Goal: Check status

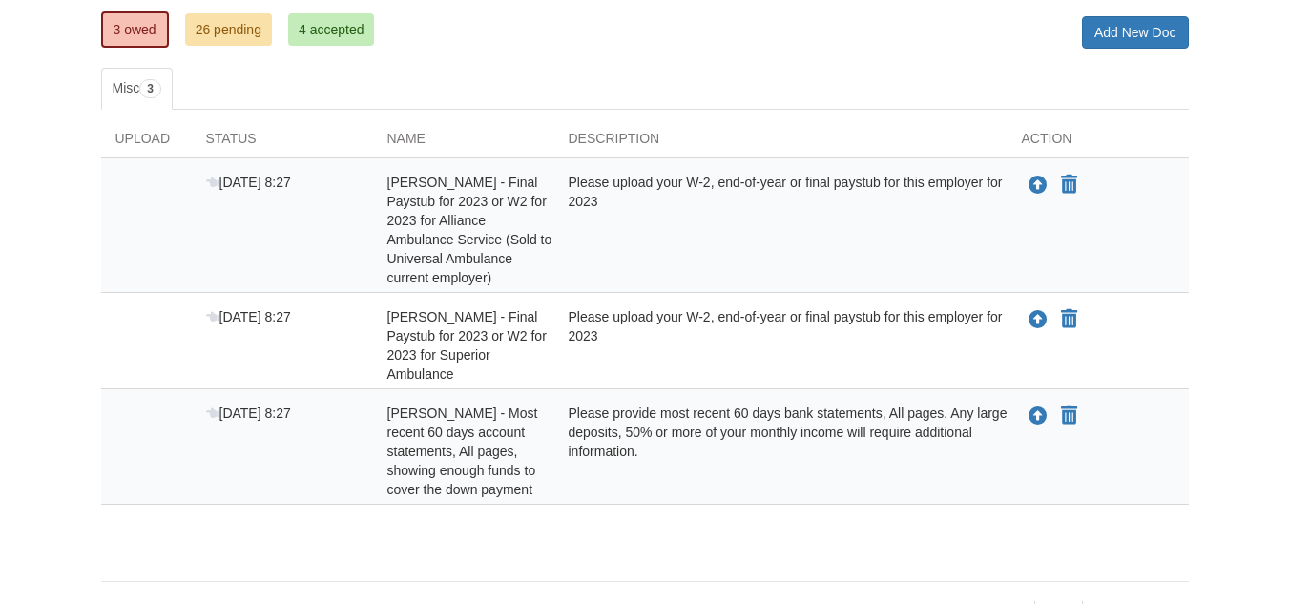
scroll to position [264, 0]
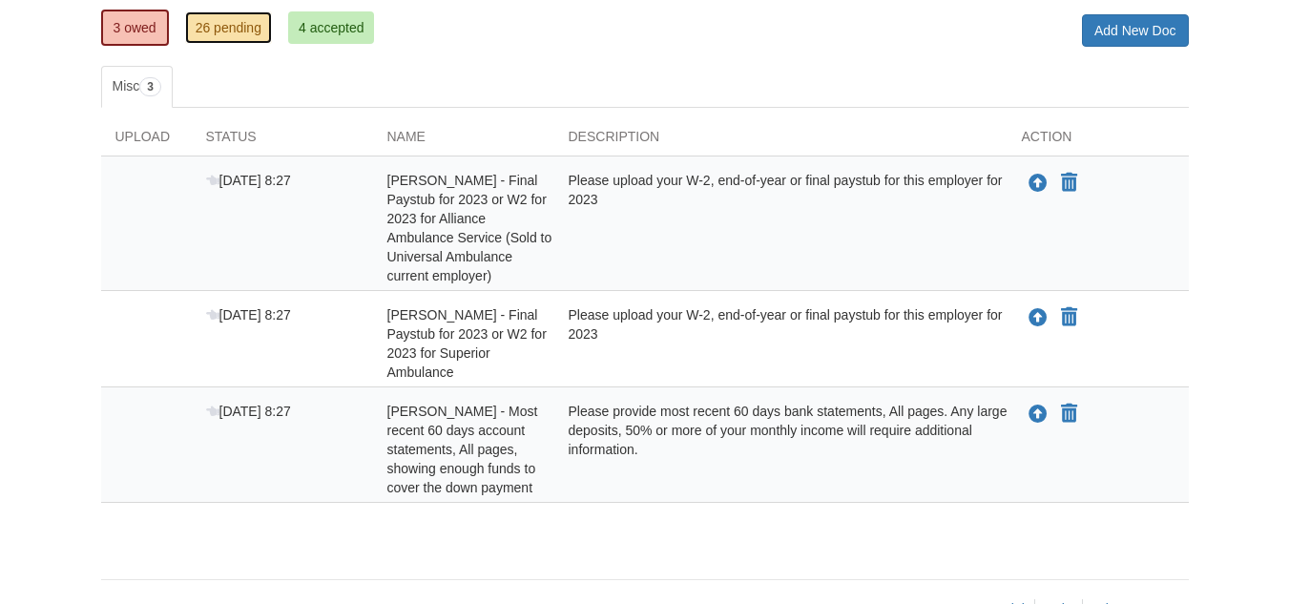
click at [220, 39] on link "26 pending" at bounding box center [228, 27] width 87 height 32
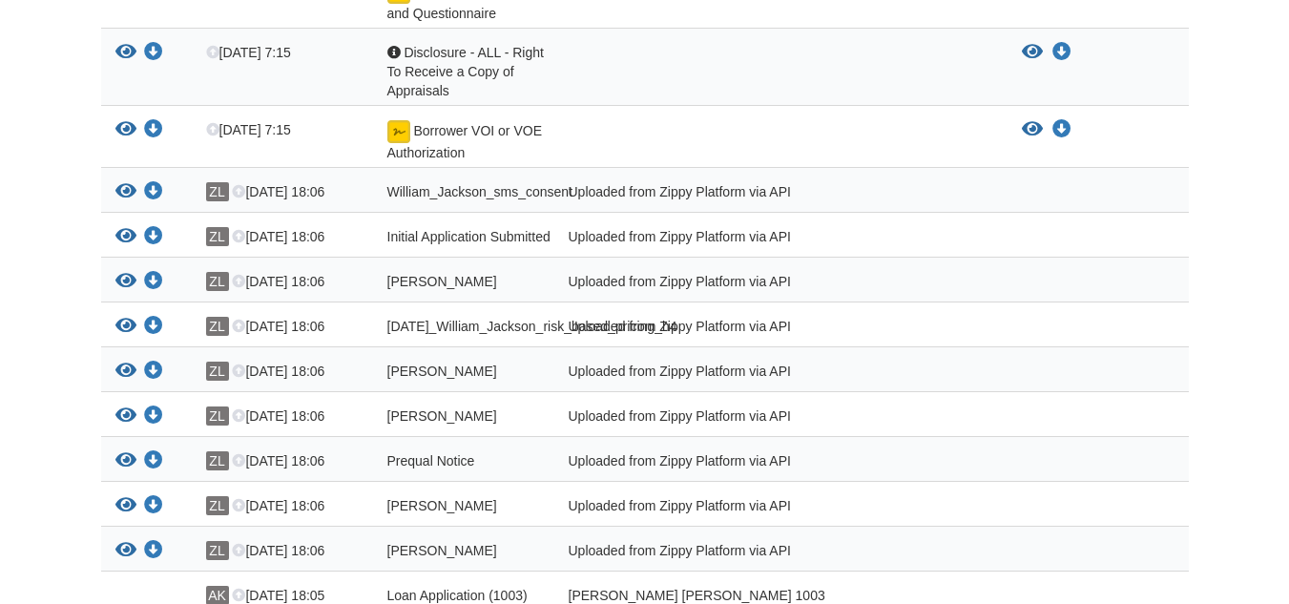
scroll to position [1553, 0]
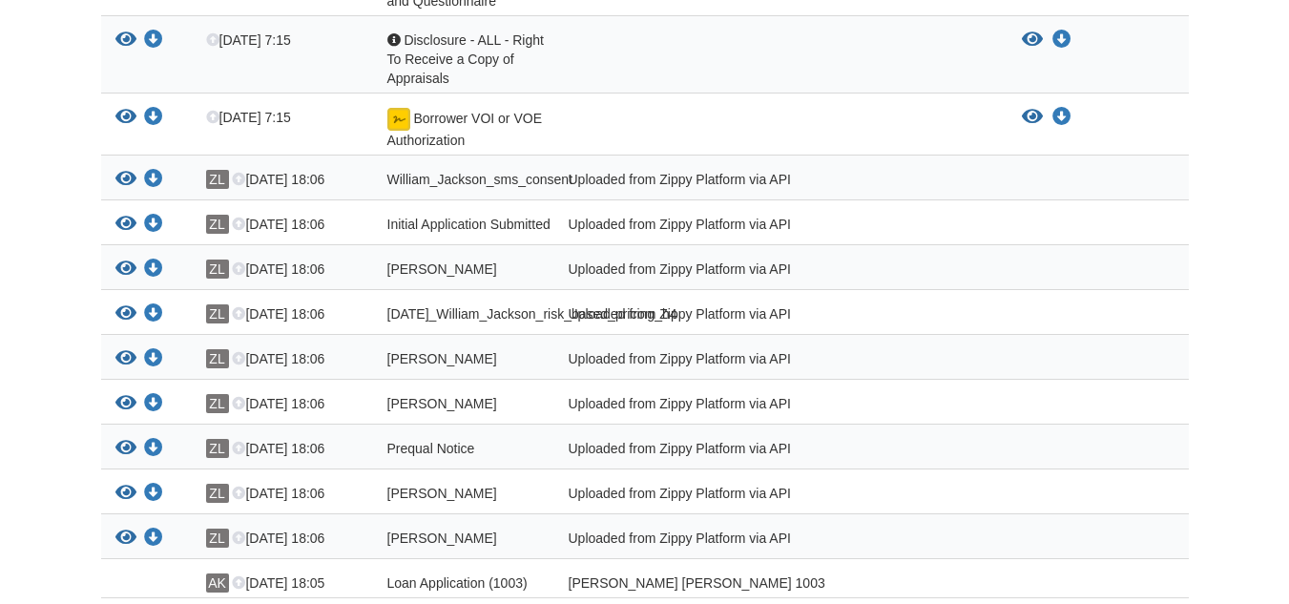
drag, startPoint x: 1284, startPoint y: 526, endPoint x: 1289, endPoint y: 508, distance: 18.7
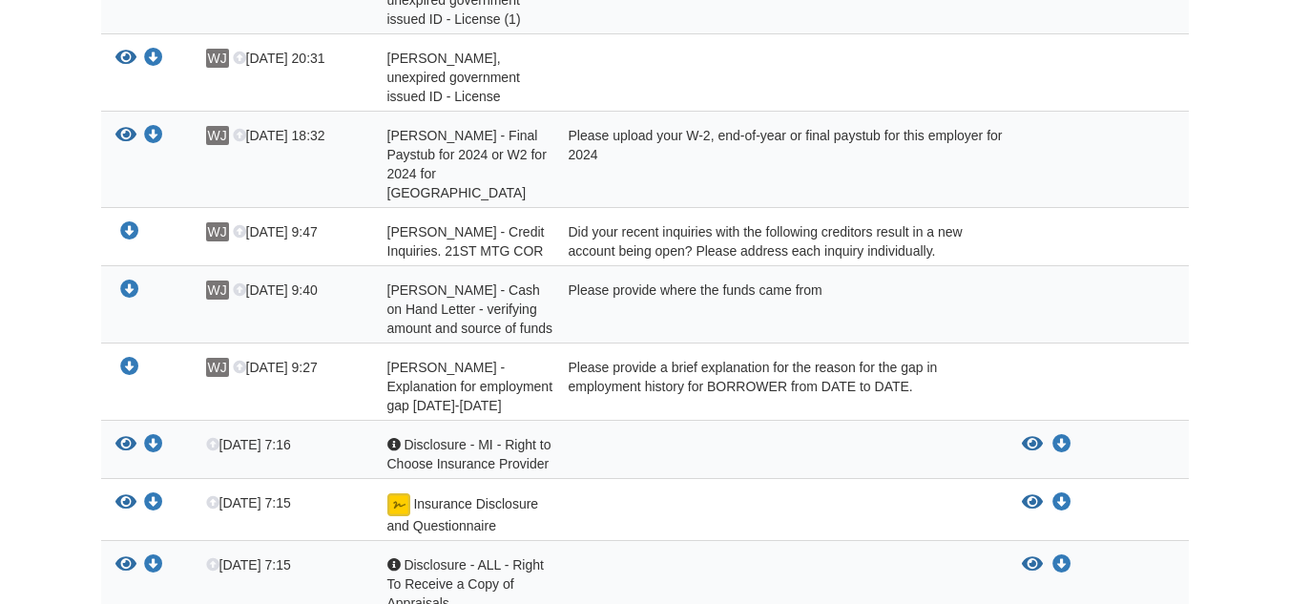
scroll to position [1021, 0]
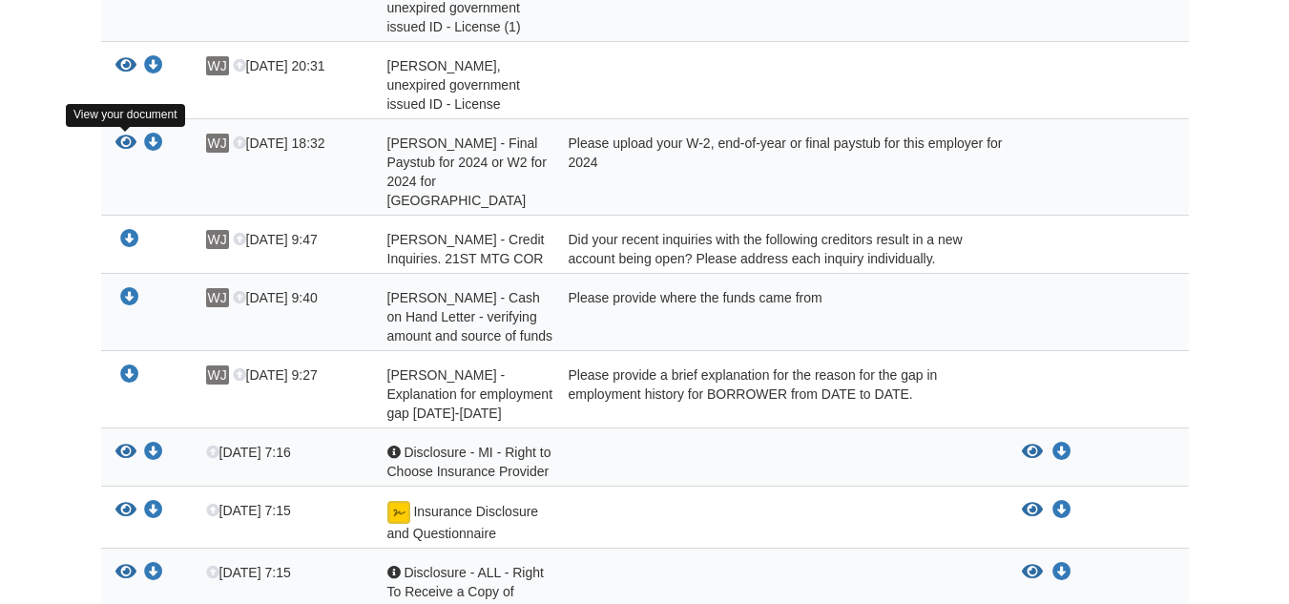
click at [121, 143] on icon "View William Jackson - Final Paystub for 2024 or W2 for 2024 for Harbor Oaks" at bounding box center [125, 143] width 21 height 19
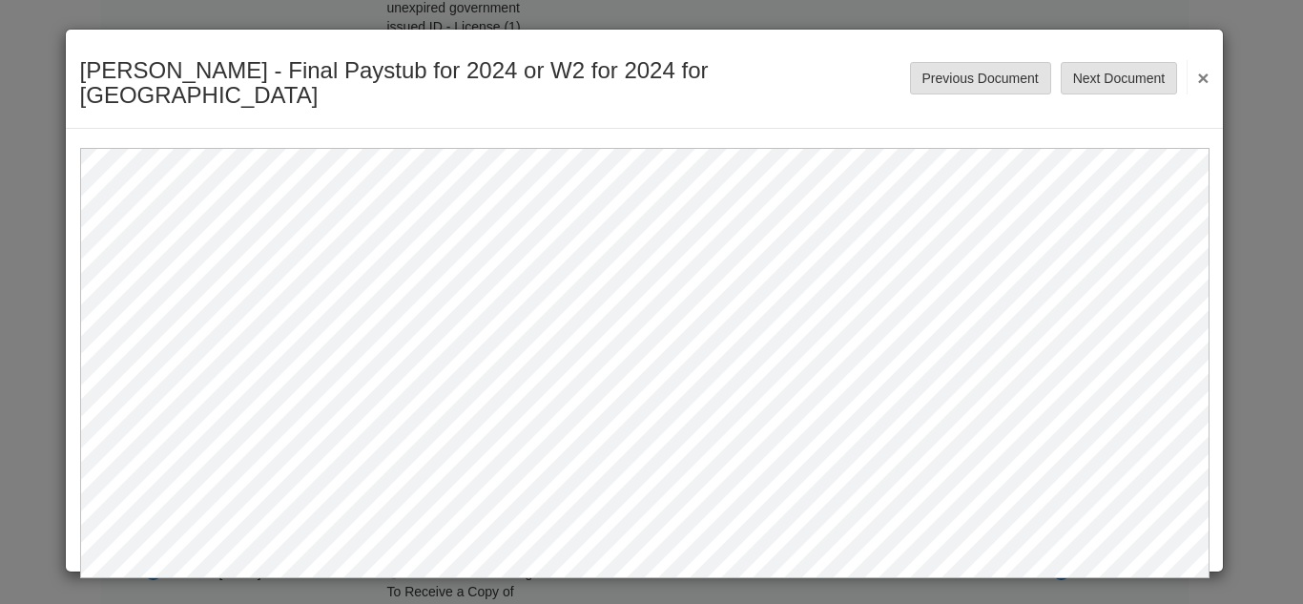
click at [1197, 67] on button "×" at bounding box center [1198, 77] width 22 height 34
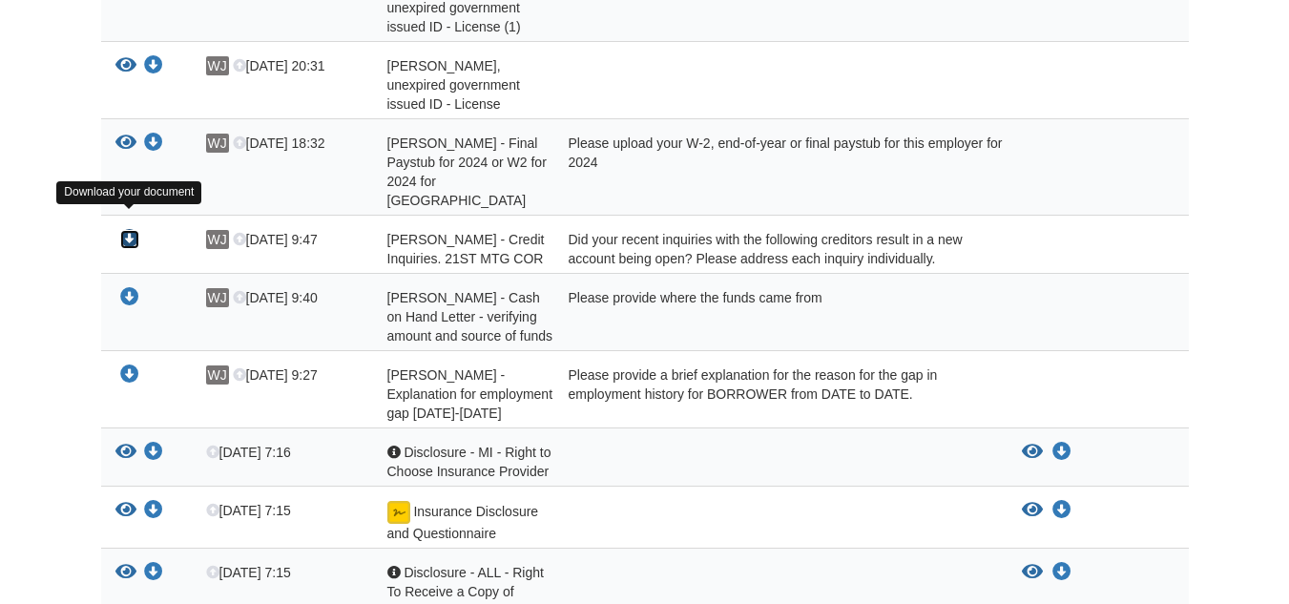
click at [135, 230] on icon "Download William Jackson - Credit Inquiries. 21ST MTG COR" at bounding box center [129, 239] width 19 height 19
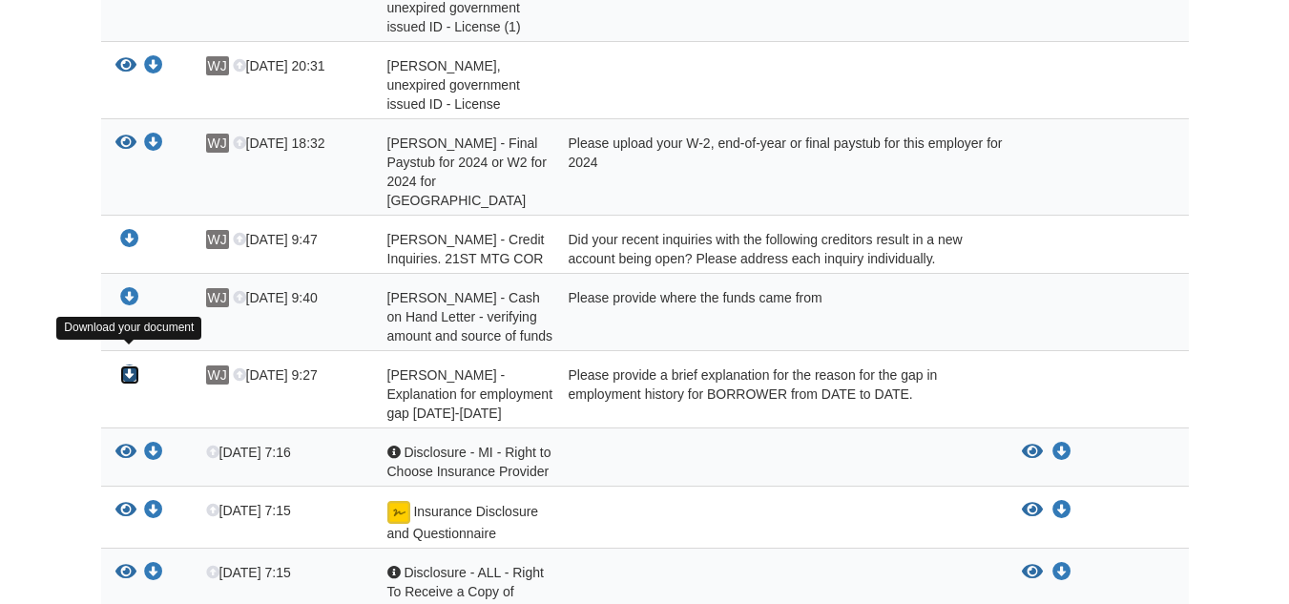
click at [137, 365] on icon "Download William Jackson - Explanation for employment gap 11/01/2023-11/30/2023" at bounding box center [129, 374] width 19 height 19
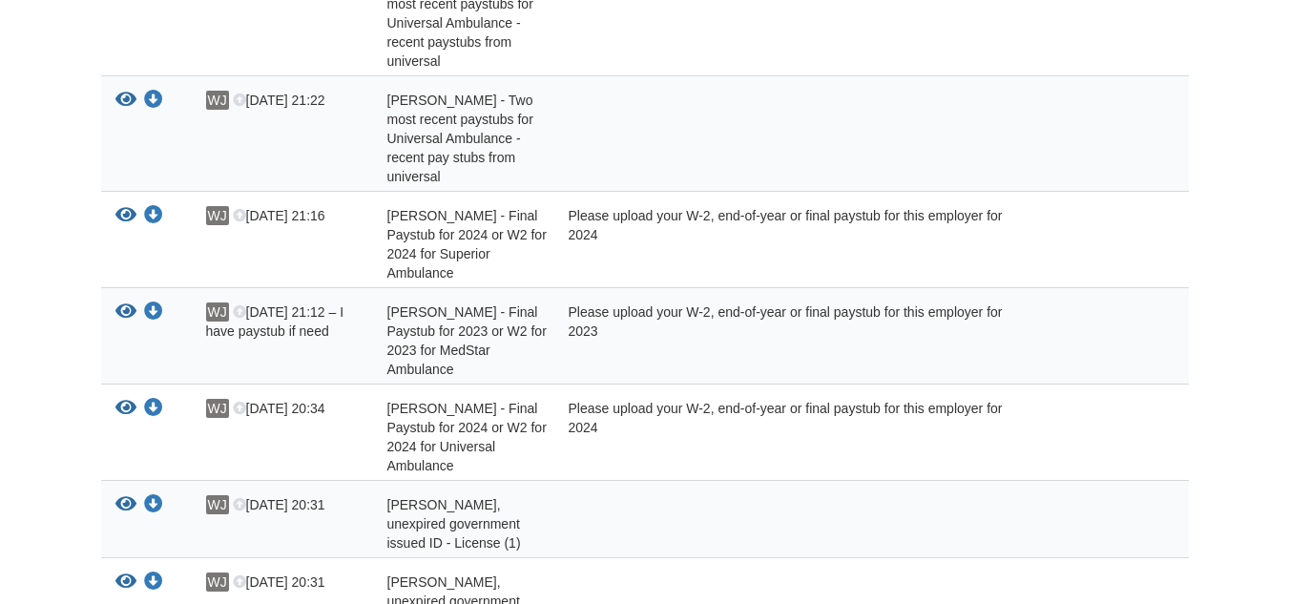
scroll to position [501, 0]
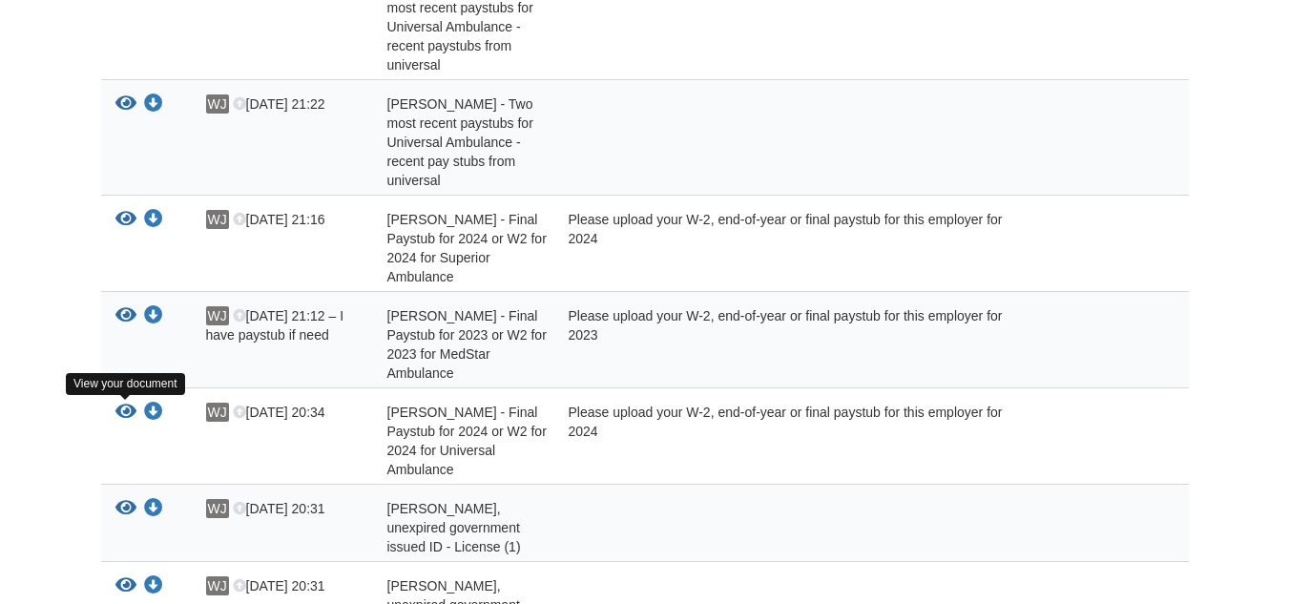
click at [124, 414] on icon "View William Jackson - Final Paystub for 2024 or W2 for 2024 for Universal Ambu…" at bounding box center [125, 412] width 21 height 19
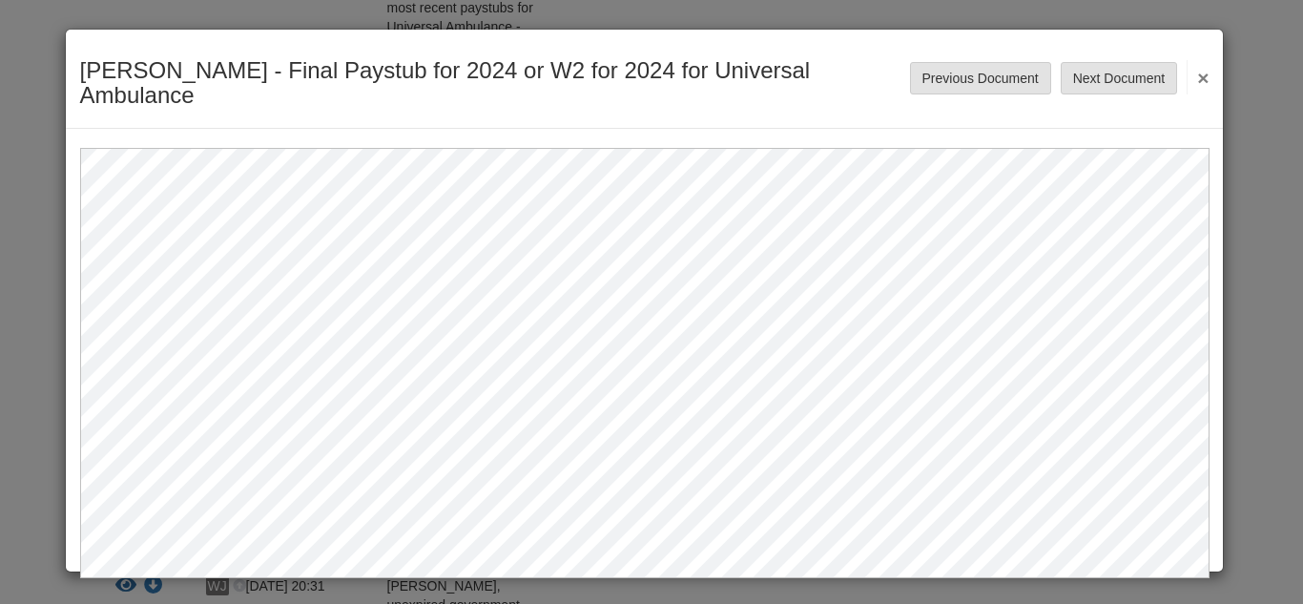
click at [1197, 73] on button "×" at bounding box center [1198, 77] width 22 height 34
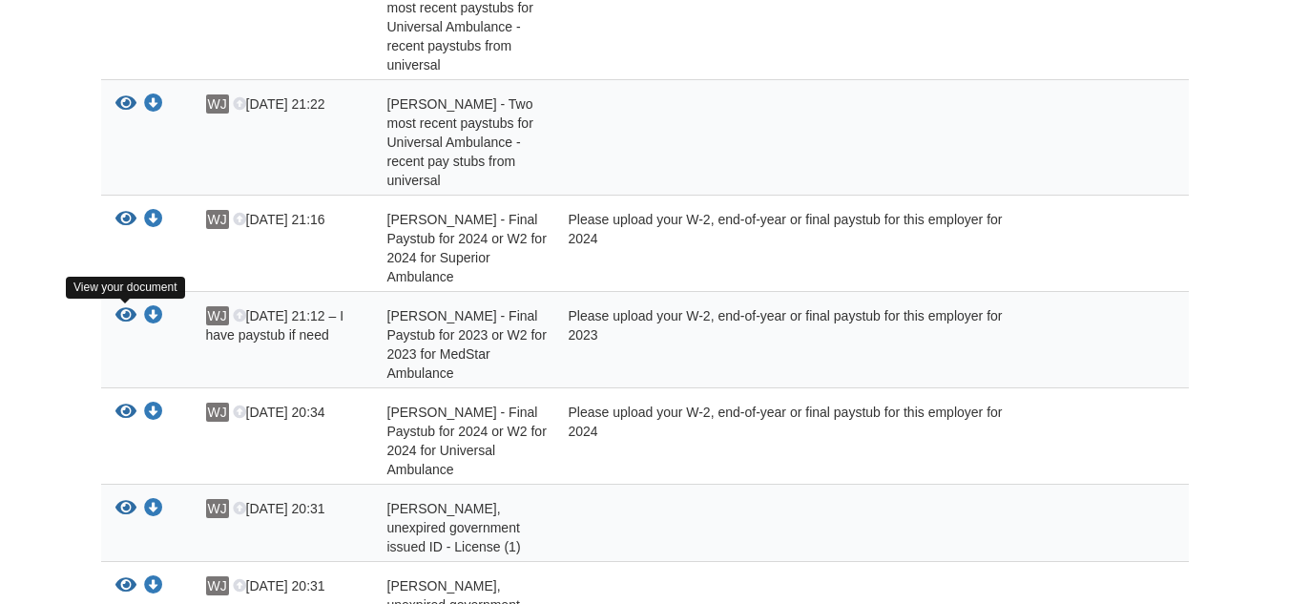
click at [125, 323] on icon "View William Jackson - Final Paystub for 2023 or W2 for 2023 for MedStar Ambula…" at bounding box center [125, 315] width 21 height 19
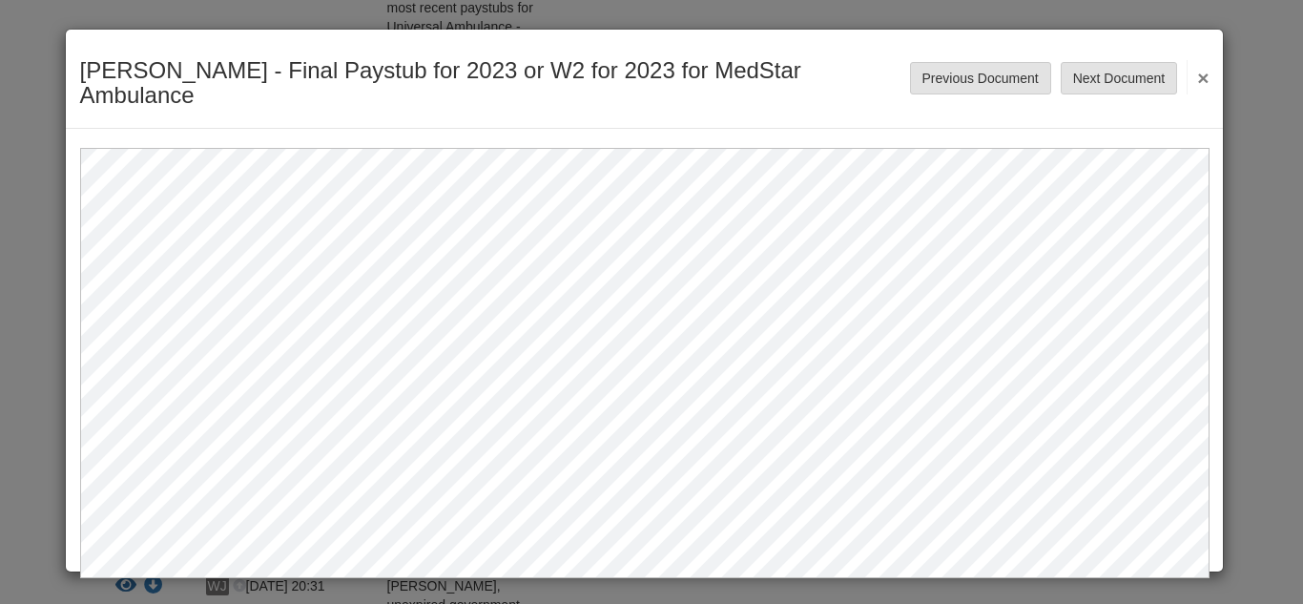
click at [1208, 60] on button "×" at bounding box center [1198, 77] width 22 height 34
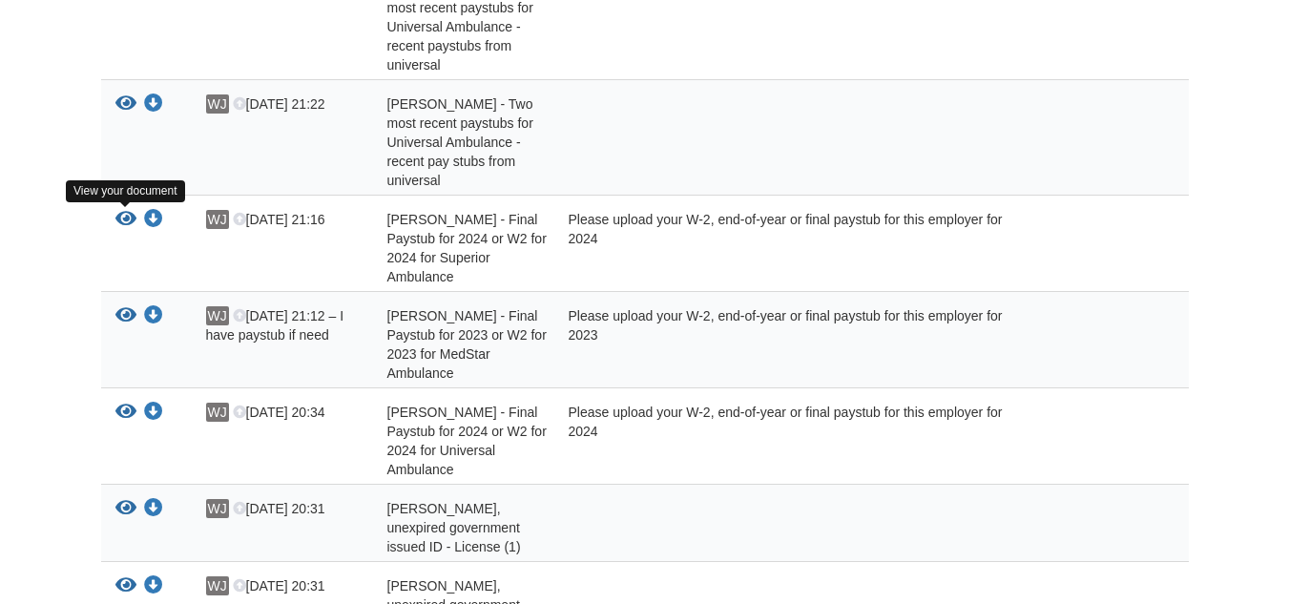
click at [129, 213] on icon "View William Jackson - Final Paystub for 2024 or W2 for 2024 for Superior Ambul…" at bounding box center [125, 219] width 21 height 19
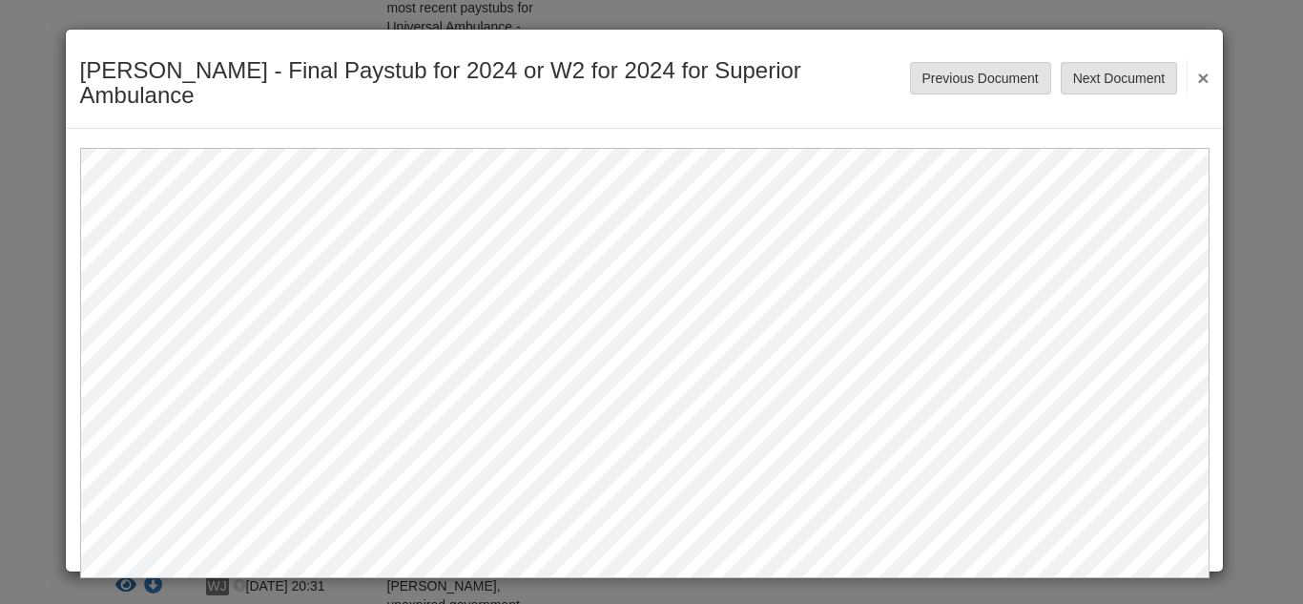
click at [1203, 73] on button "×" at bounding box center [1198, 77] width 22 height 34
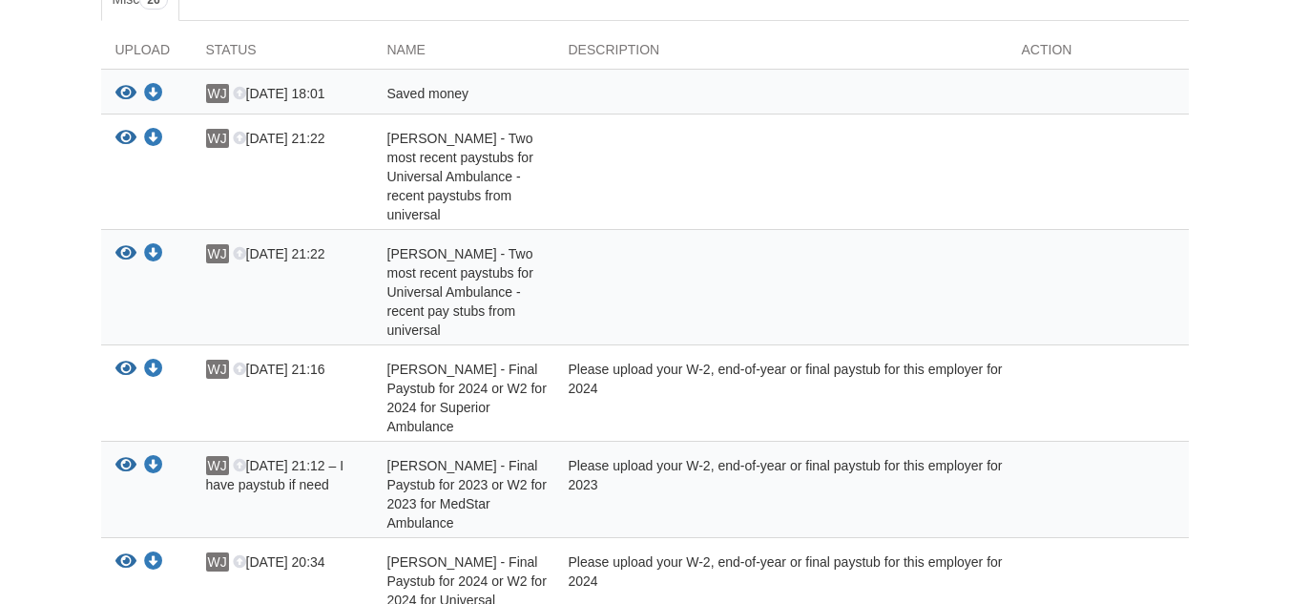
scroll to position [355, 0]
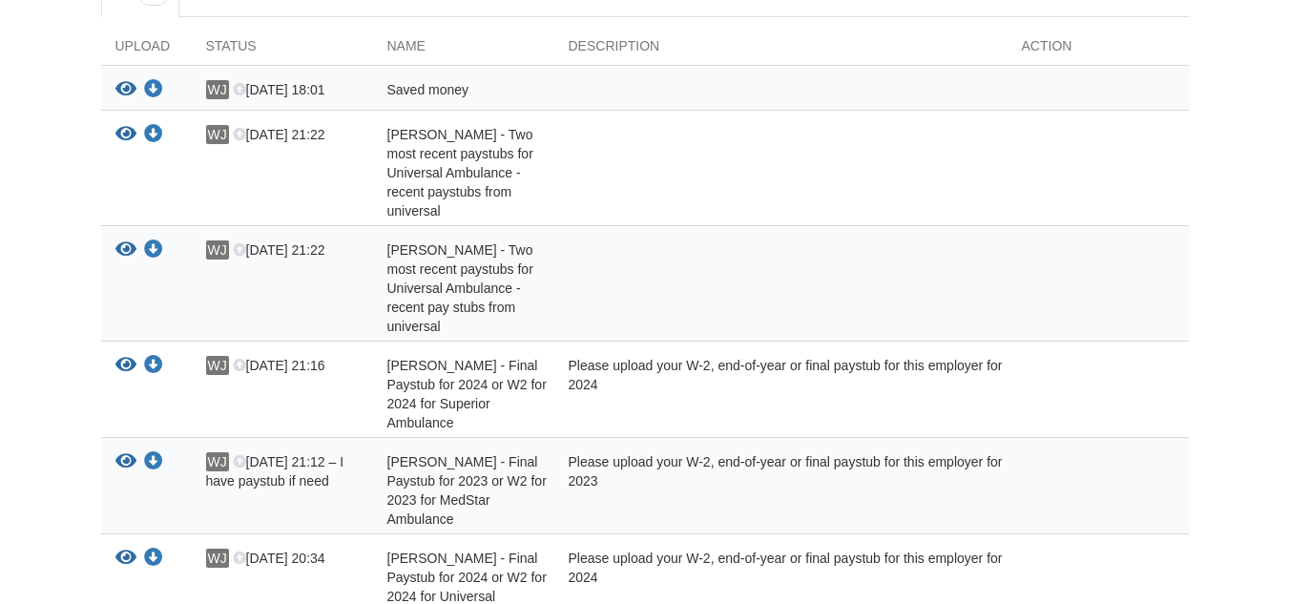
click at [135, 260] on button "View your document" at bounding box center [125, 250] width 21 height 20
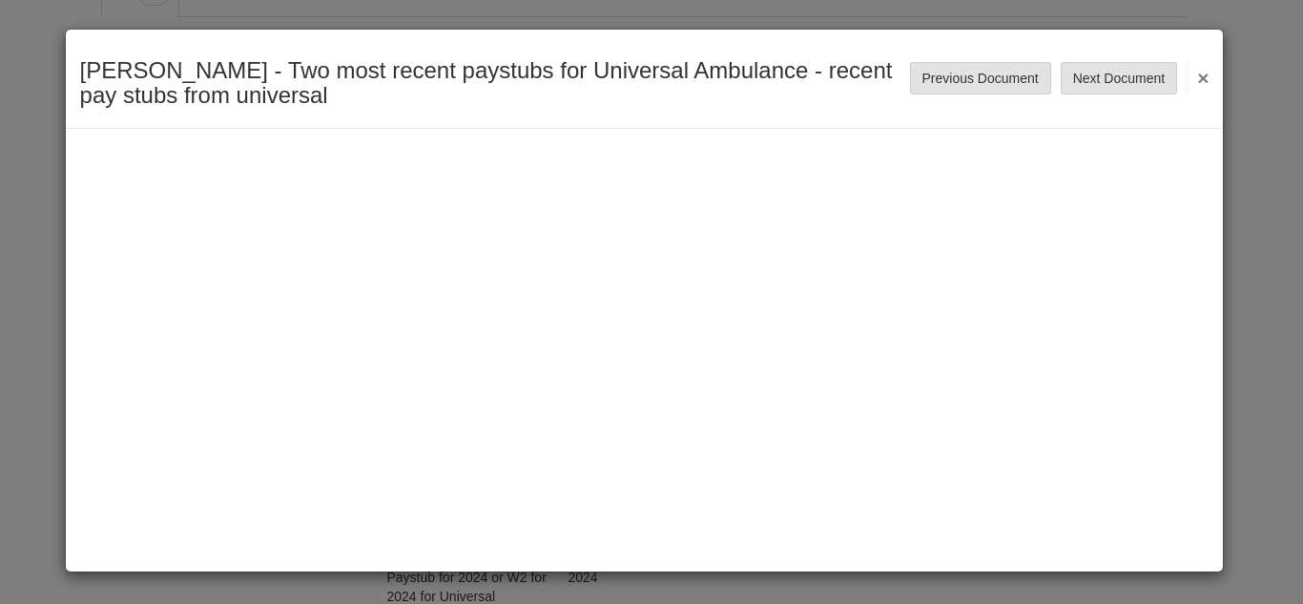
click at [133, 267] on div "[PERSON_NAME] - Two most recent paystubs for Universal Ambulance - recent pay s…" at bounding box center [645, 301] width 1160 height 544
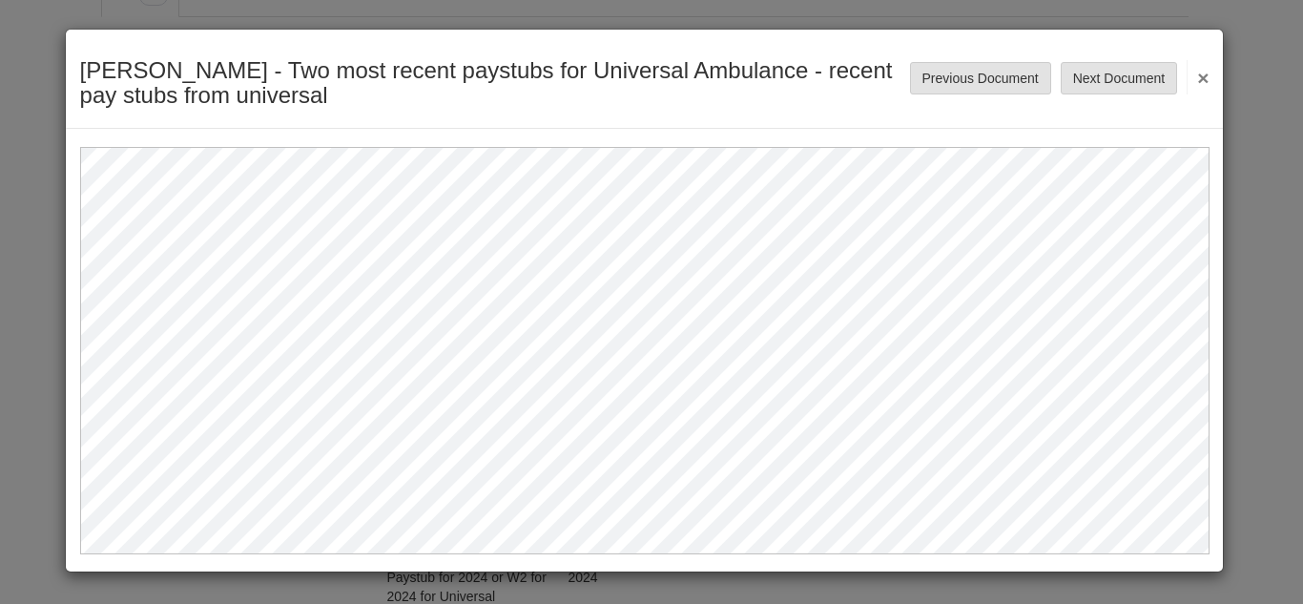
click at [1193, 78] on button "×" at bounding box center [1198, 77] width 22 height 34
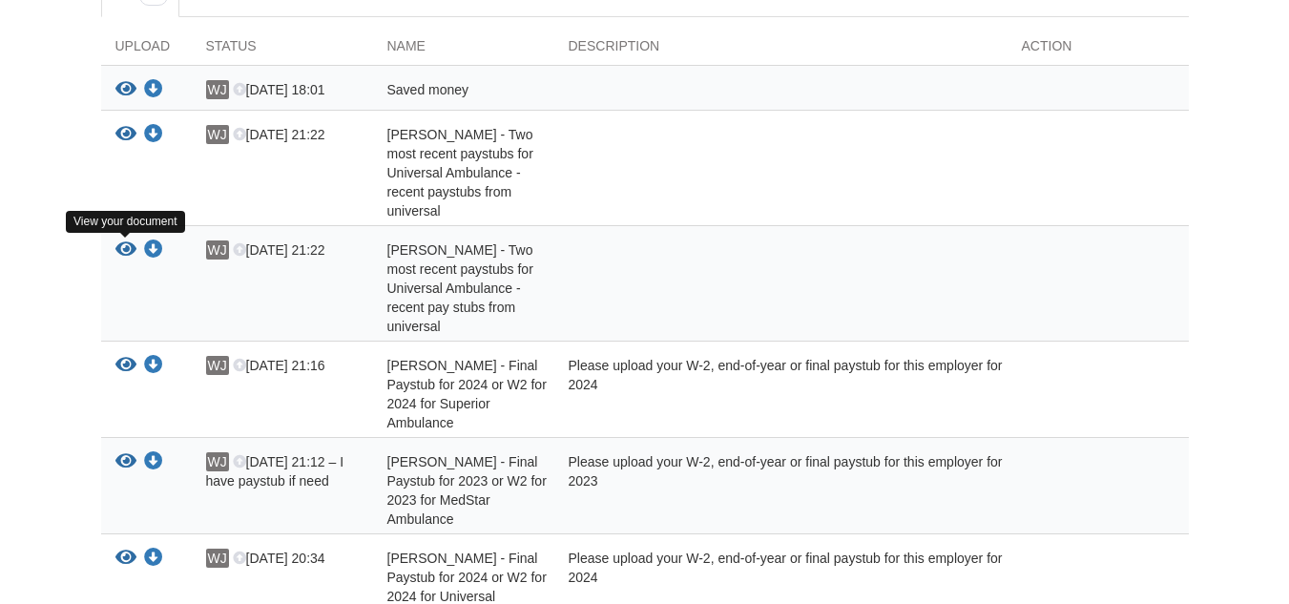
click at [130, 252] on icon "View William Jackson - Two most recent paystubs for Universal Ambulance - recen…" at bounding box center [125, 249] width 21 height 19
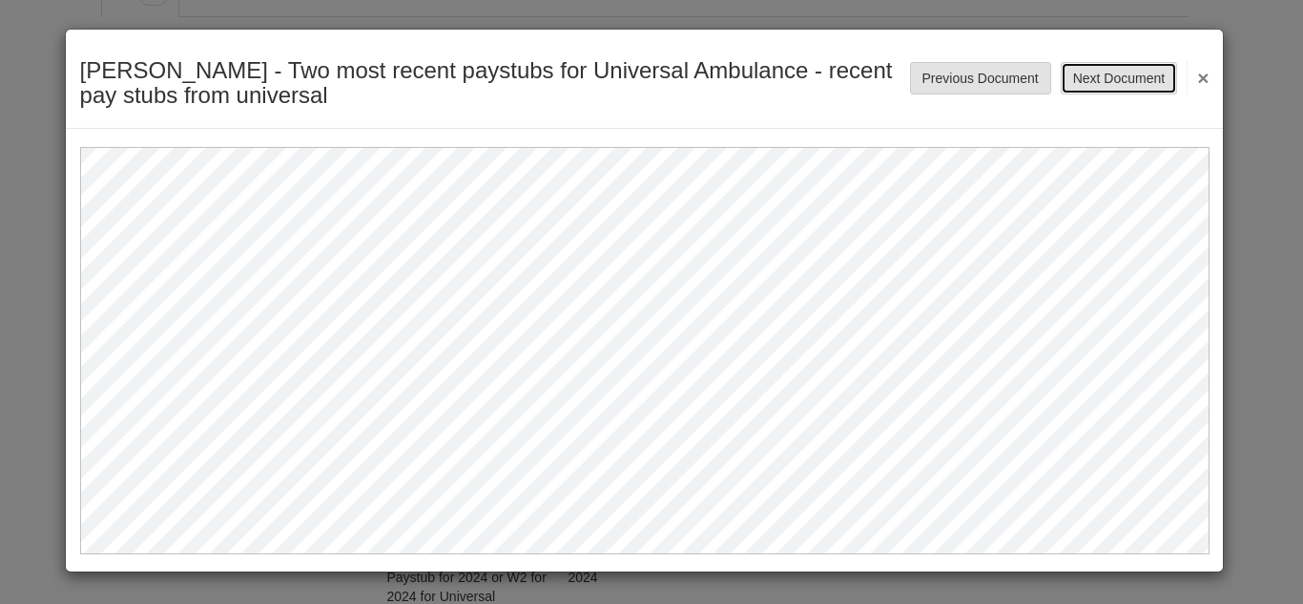
click at [1135, 71] on button "Next Document" at bounding box center [1119, 78] width 116 height 32
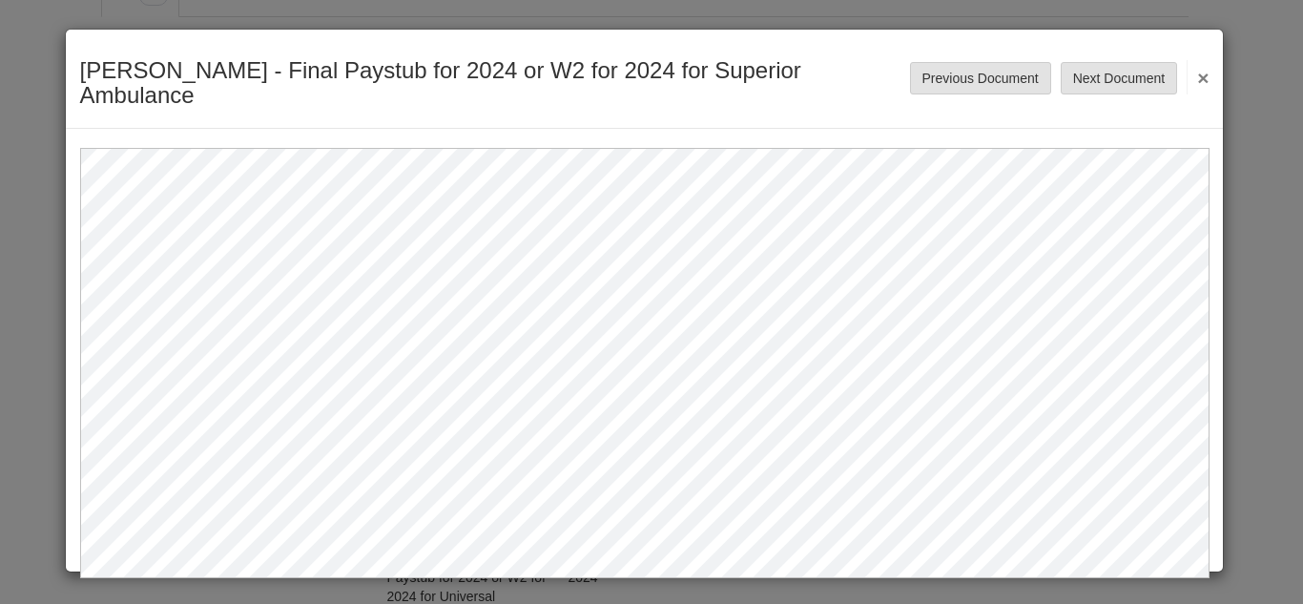
click at [1201, 79] on button "×" at bounding box center [1198, 77] width 22 height 34
